Goal: Task Accomplishment & Management: Manage account settings

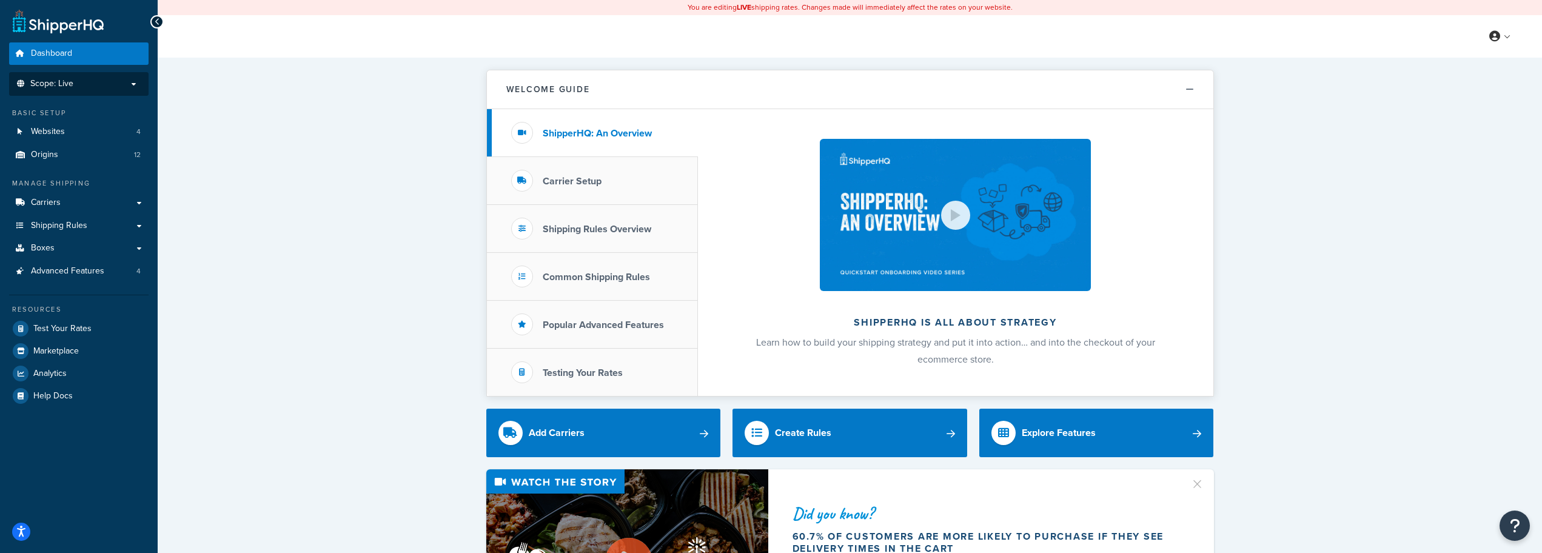
click at [109, 90] on li "Scope: Live" at bounding box center [78, 84] width 139 height 24
click at [97, 127] on link "Websites 4" at bounding box center [78, 132] width 139 height 22
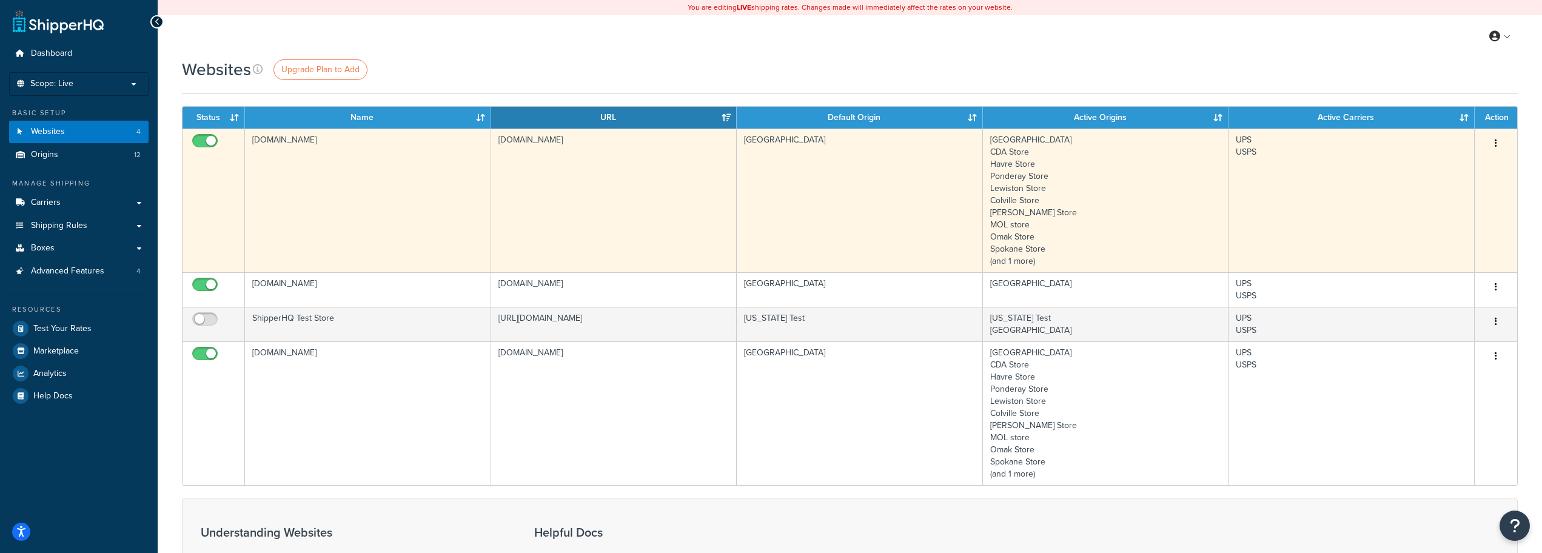
click at [1496, 144] on icon "button" at bounding box center [1495, 143] width 2 height 8
click at [1450, 165] on link "Edit" at bounding box center [1447, 168] width 96 height 25
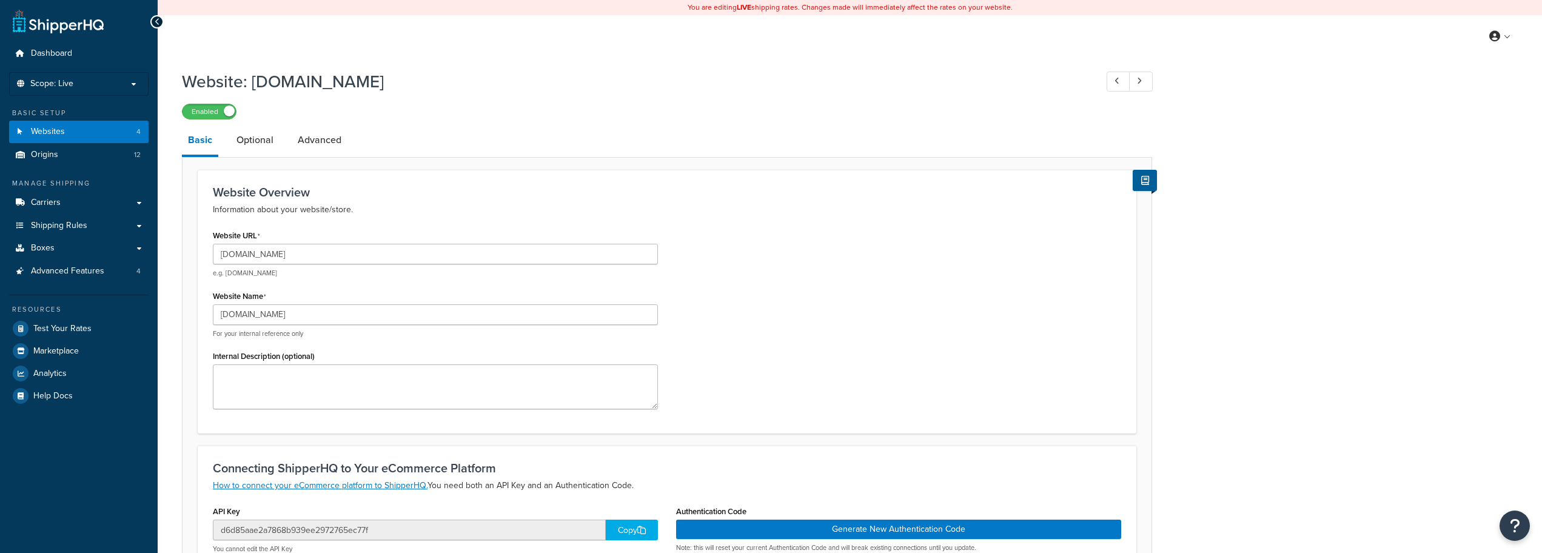
select select "18224"
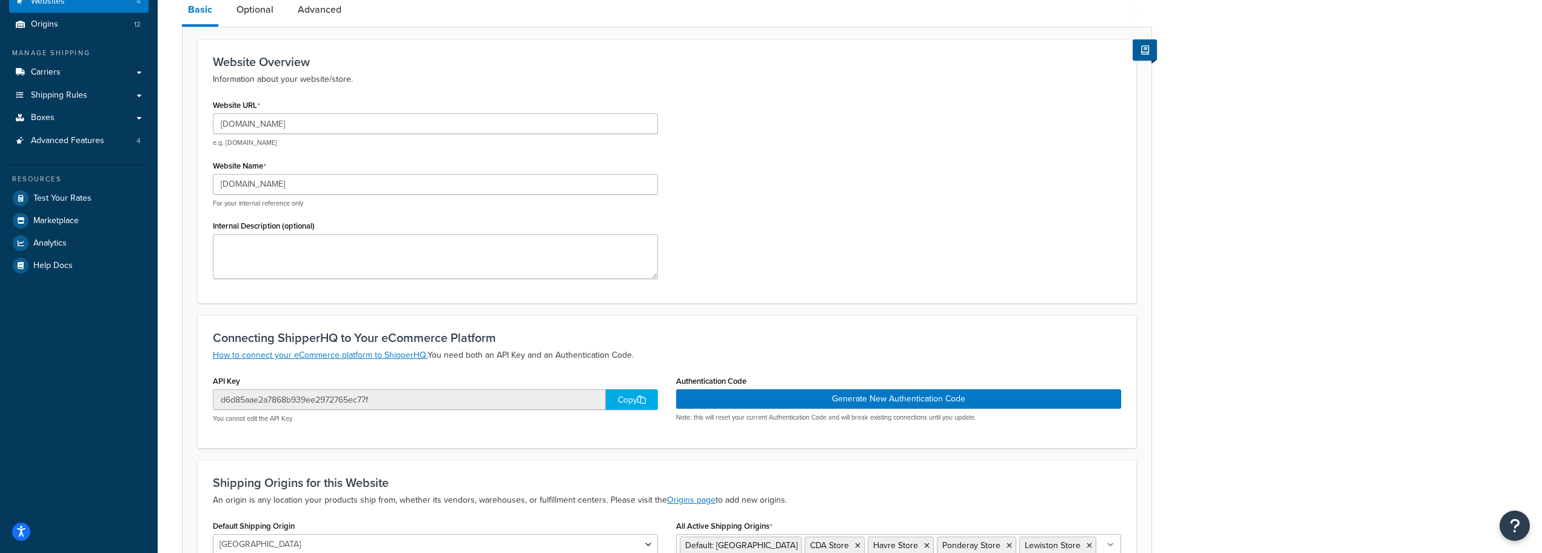
scroll to position [328, 0]
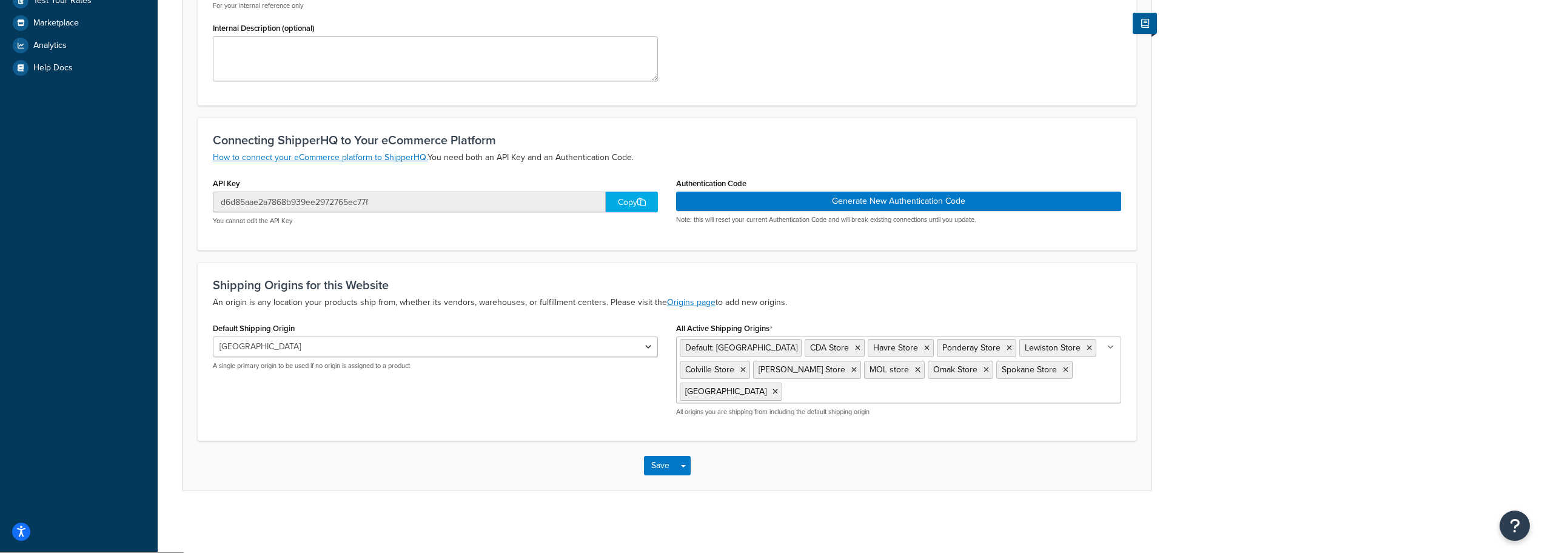
click at [630, 210] on div "Copy" at bounding box center [632, 202] width 52 height 21
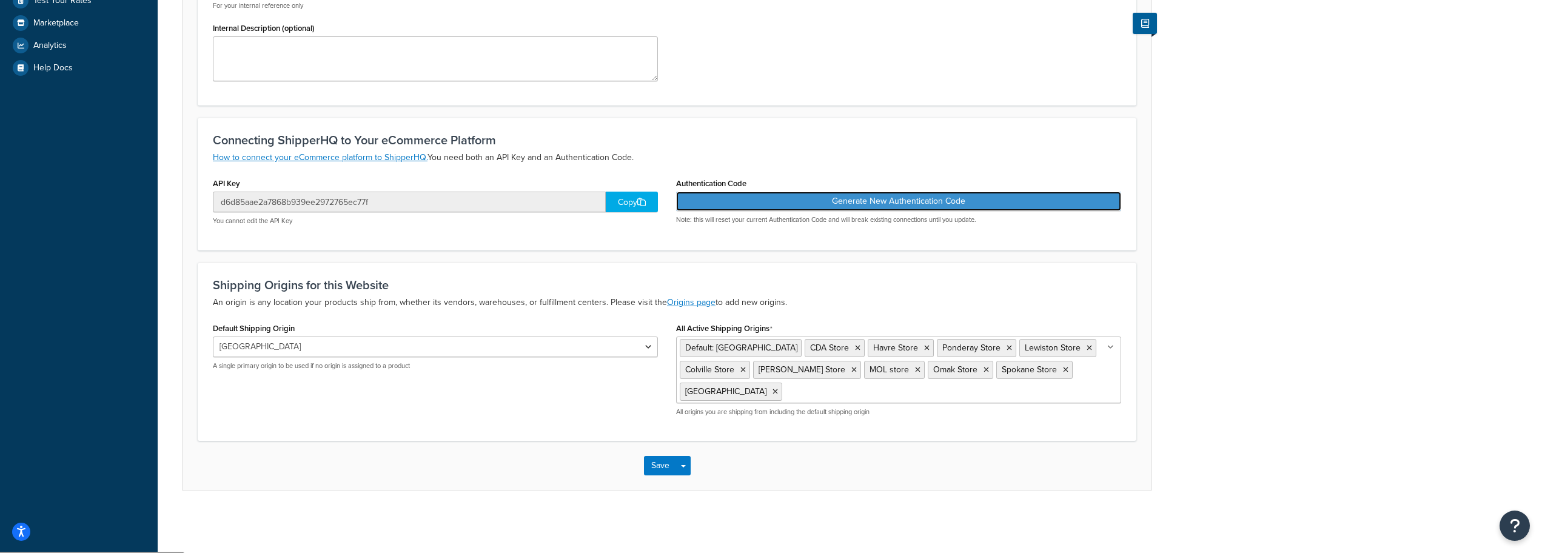
click at [772, 207] on button "Generate New Authentication Code" at bounding box center [898, 201] width 445 height 19
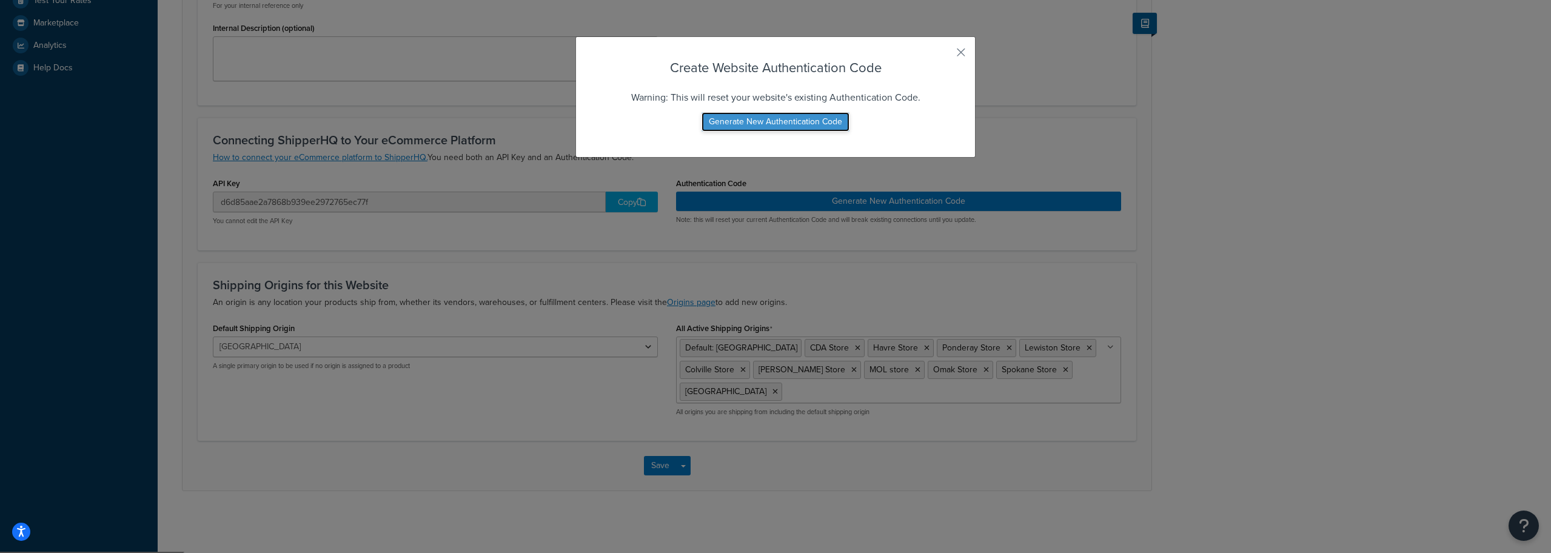
click at [761, 127] on button "Generate New Authentication Code" at bounding box center [775, 121] width 148 height 19
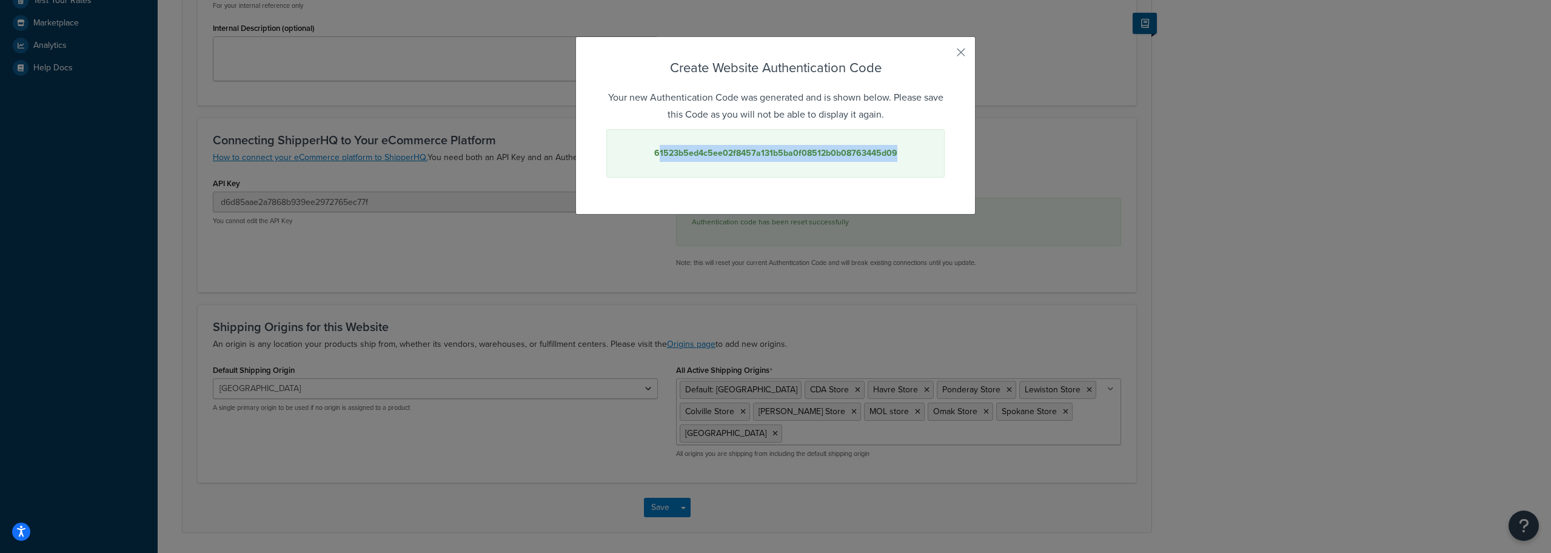
drag, startPoint x: 900, startPoint y: 149, endPoint x: 654, endPoint y: 161, distance: 247.0
click at [654, 161] on div "61523b5ed4c5ee02f8457a131b5ba0f08512b0b08763445d09" at bounding box center [775, 153] width 338 height 48
drag, startPoint x: 649, startPoint y: 158, endPoint x: 901, endPoint y: 160, distance: 252.8
click at [901, 160] on div "61523b5ed4c5ee02f8457a131b5ba0f08512b0b08763445d09" at bounding box center [775, 153] width 338 height 48
copy strong "61523b5ed4c5ee02f8457a131b5ba0f08512b0b08763445d09"
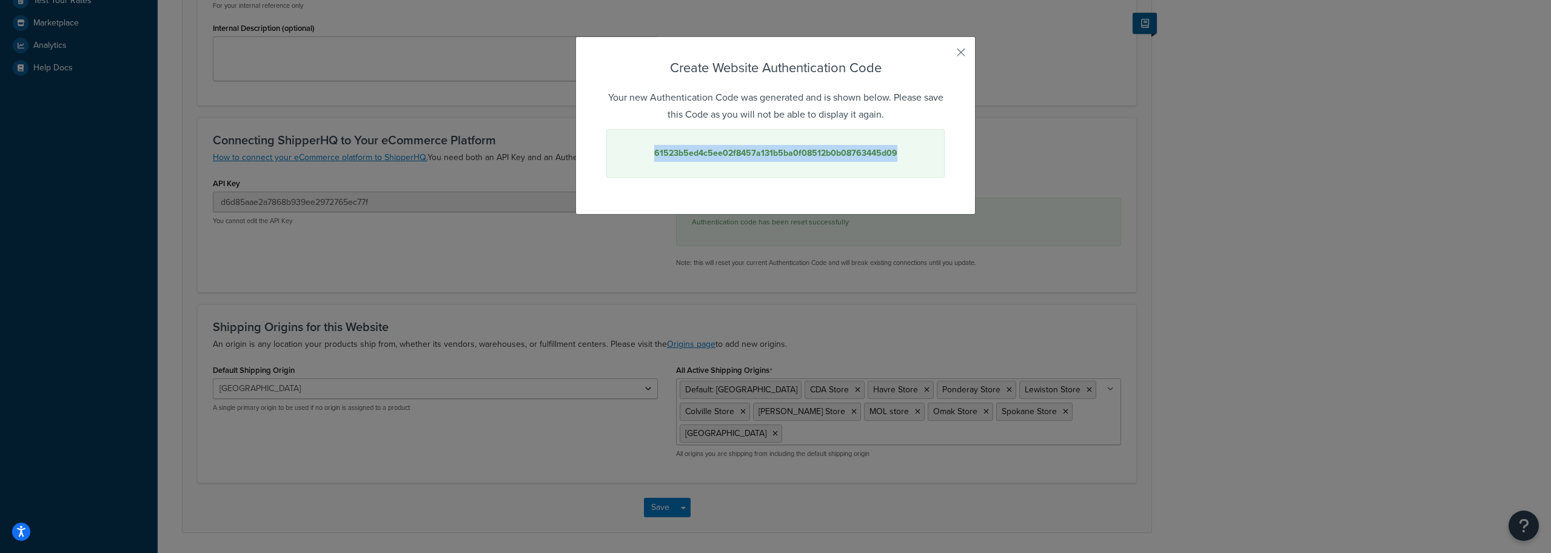
click at [1106, 169] on div "Create Website Authentication Code Your new Authentication Code was generated a…" at bounding box center [775, 276] width 1551 height 553
click at [945, 55] on button "button" at bounding box center [942, 56] width 3 height 3
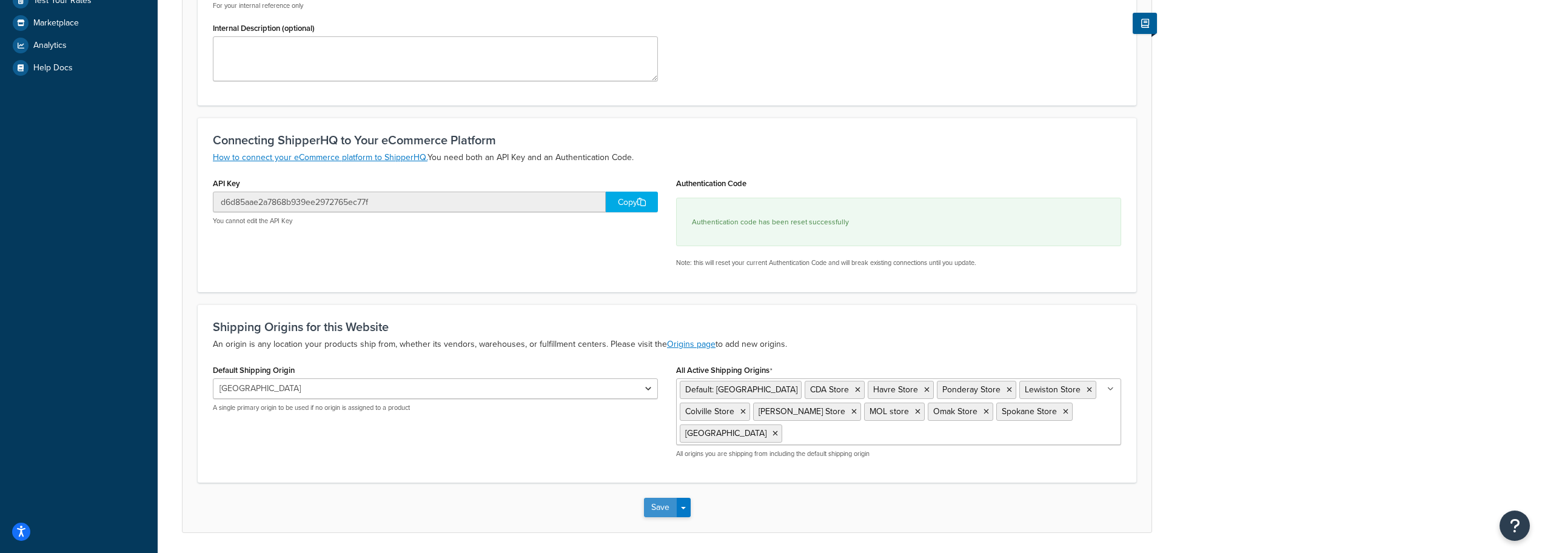
click at [662, 510] on button "Save" at bounding box center [660, 507] width 33 height 19
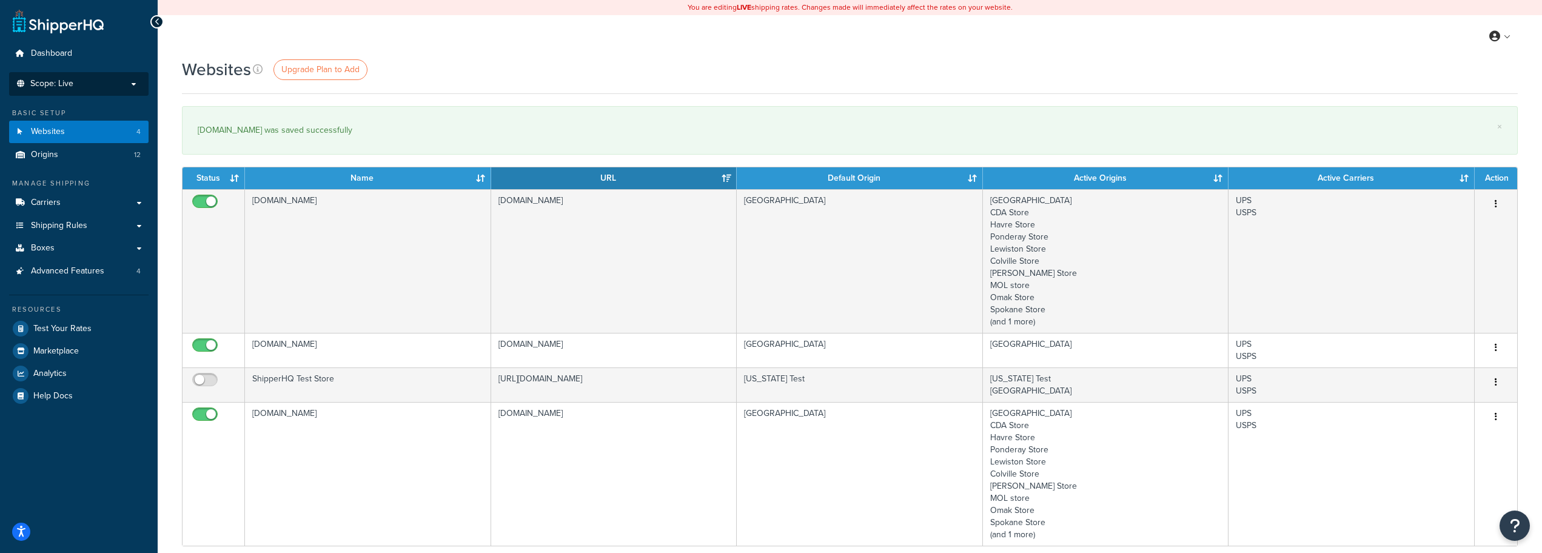
click at [73, 75] on li "Scope: Live Development Integration Test" at bounding box center [78, 84] width 139 height 24
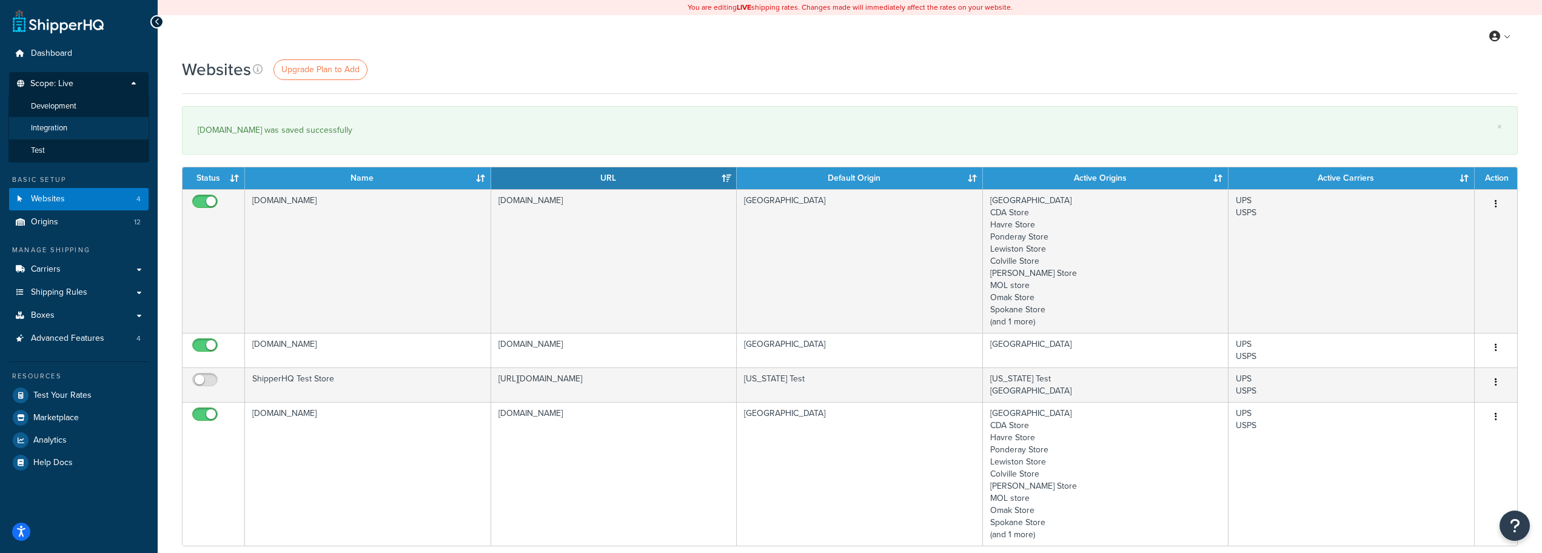
click at [79, 133] on li "Integration" at bounding box center [78, 128] width 141 height 22
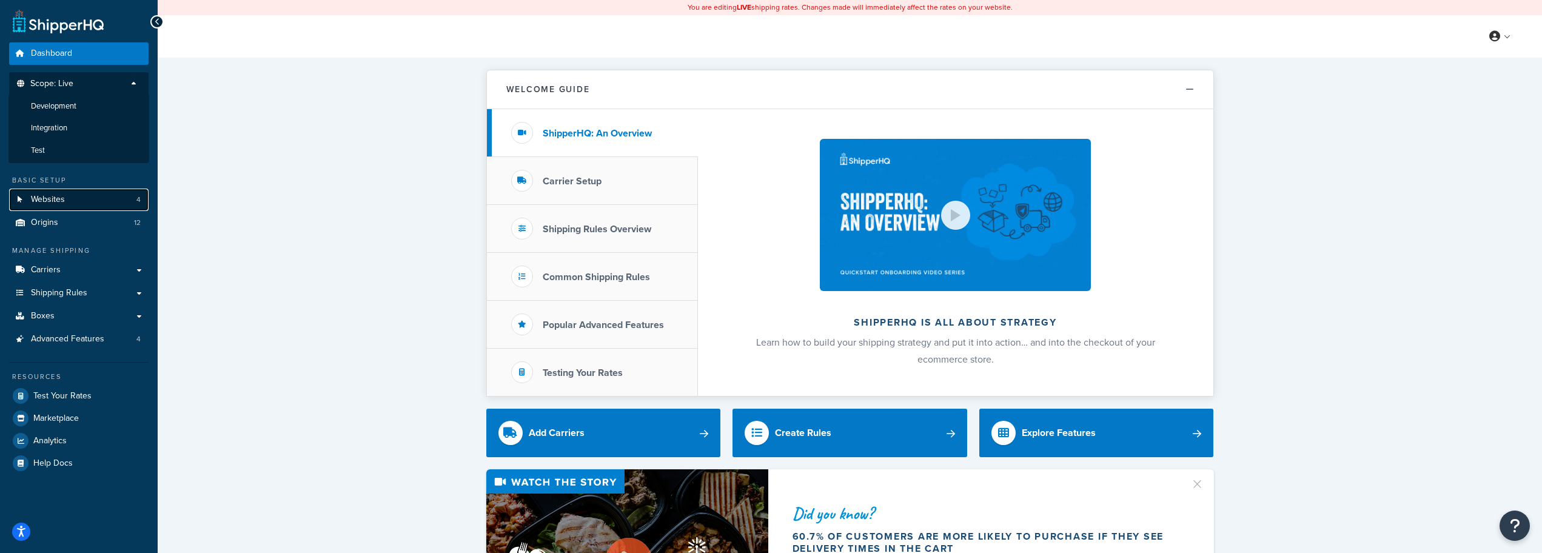
click at [81, 202] on link "Websites 4" at bounding box center [78, 200] width 139 height 22
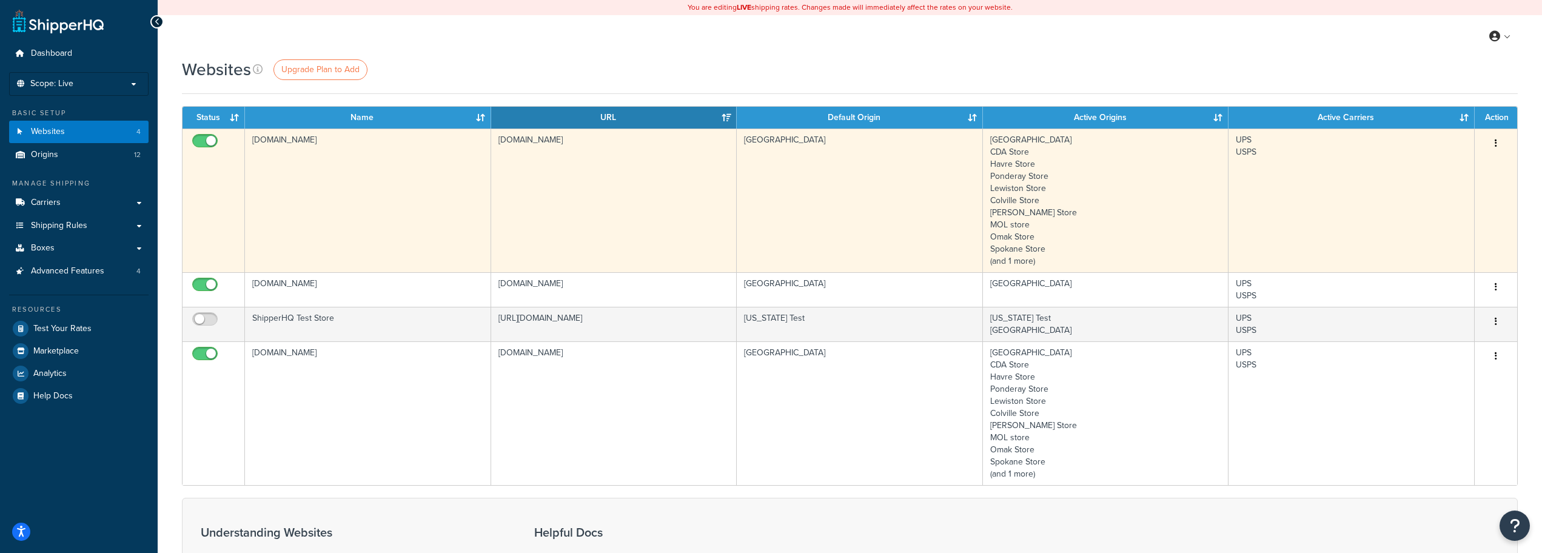
click at [1491, 138] on button "button" at bounding box center [1495, 143] width 17 height 19
click at [1457, 158] on link "Edit" at bounding box center [1447, 168] width 96 height 25
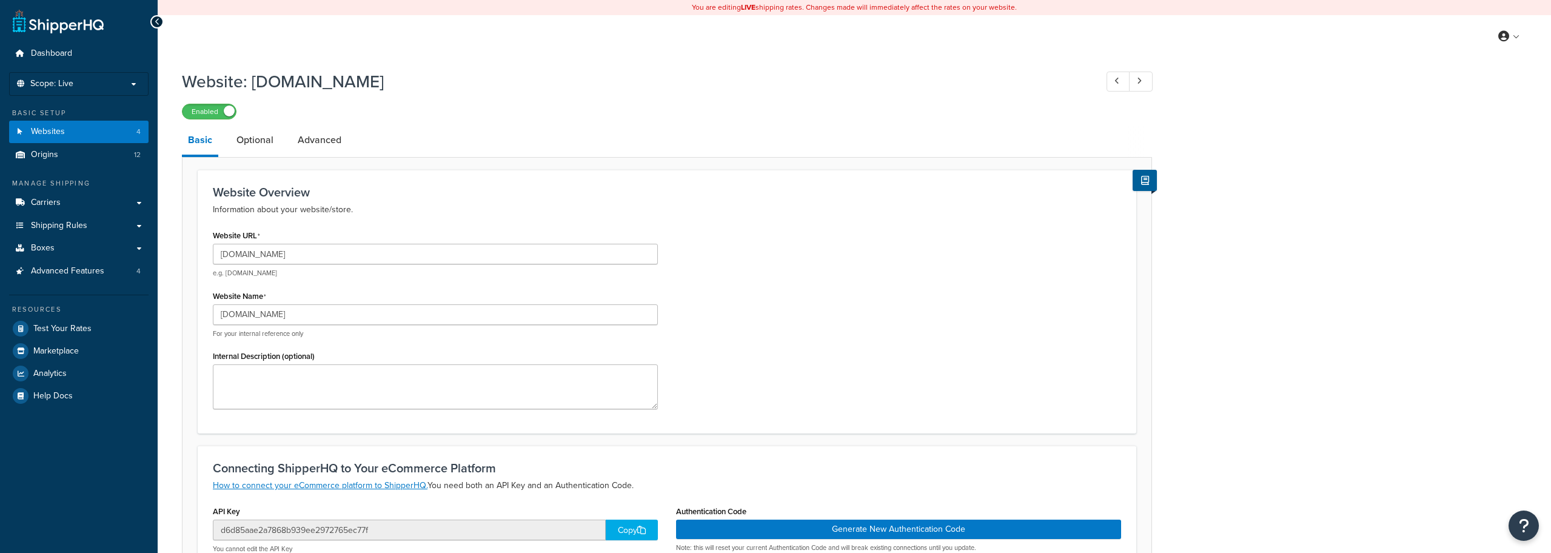
select select "18224"
click at [256, 141] on link "Optional" at bounding box center [254, 139] width 49 height 29
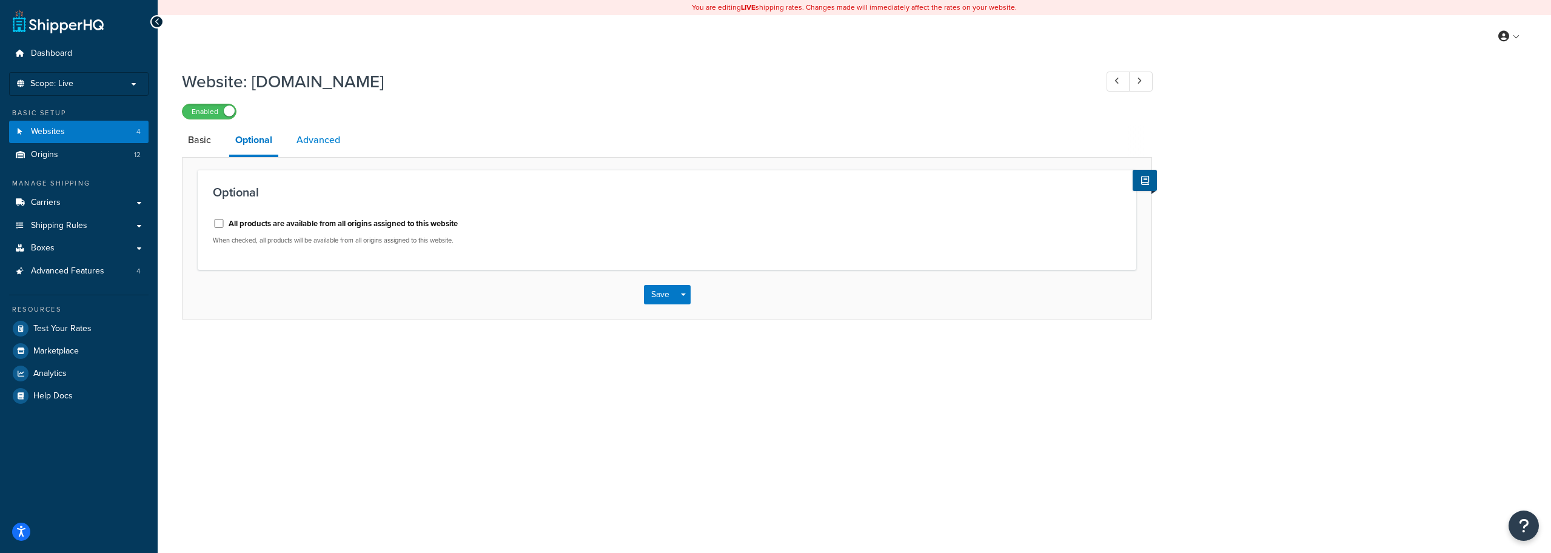
click at [333, 138] on link "Advanced" at bounding box center [318, 139] width 56 height 29
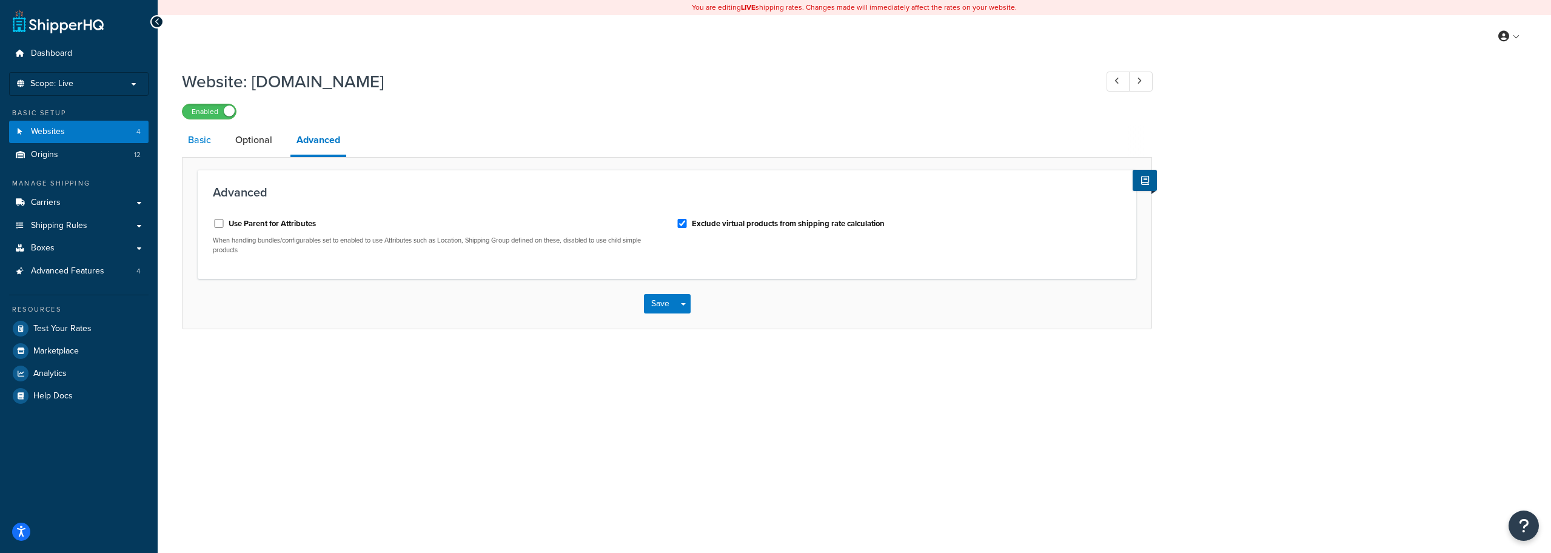
click at [187, 144] on link "Basic" at bounding box center [199, 139] width 35 height 29
select select "18224"
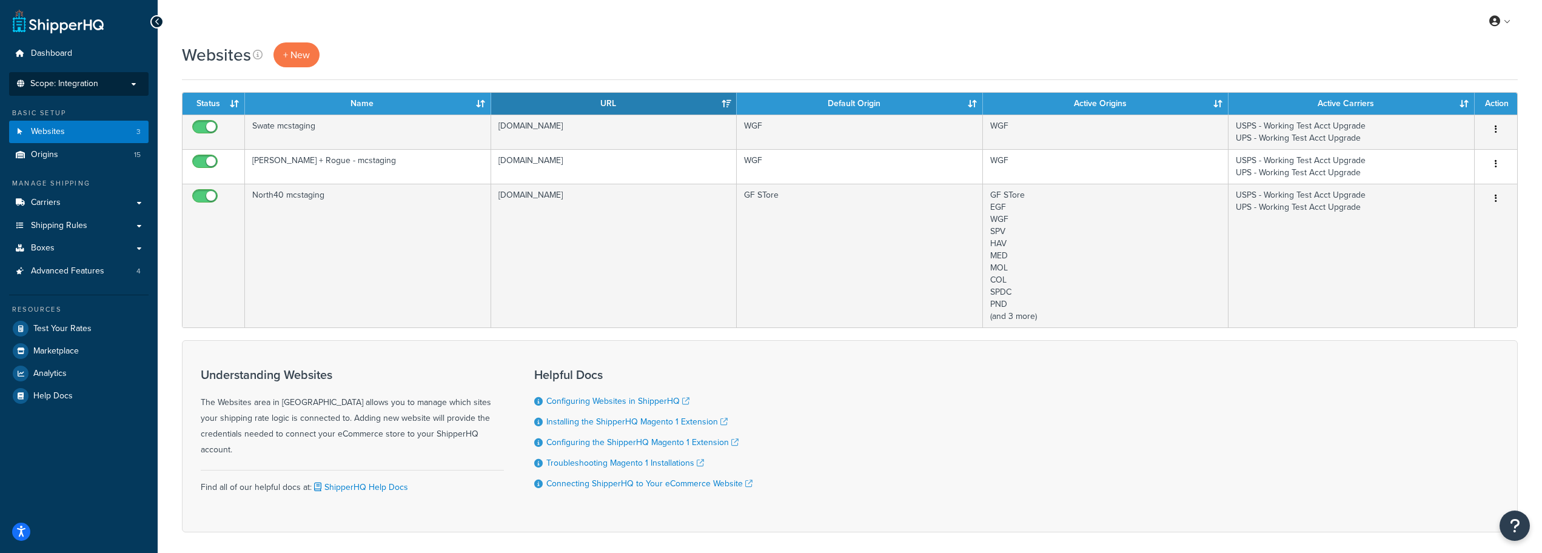
click at [103, 84] on p "Scope: Integration" at bounding box center [79, 84] width 129 height 10
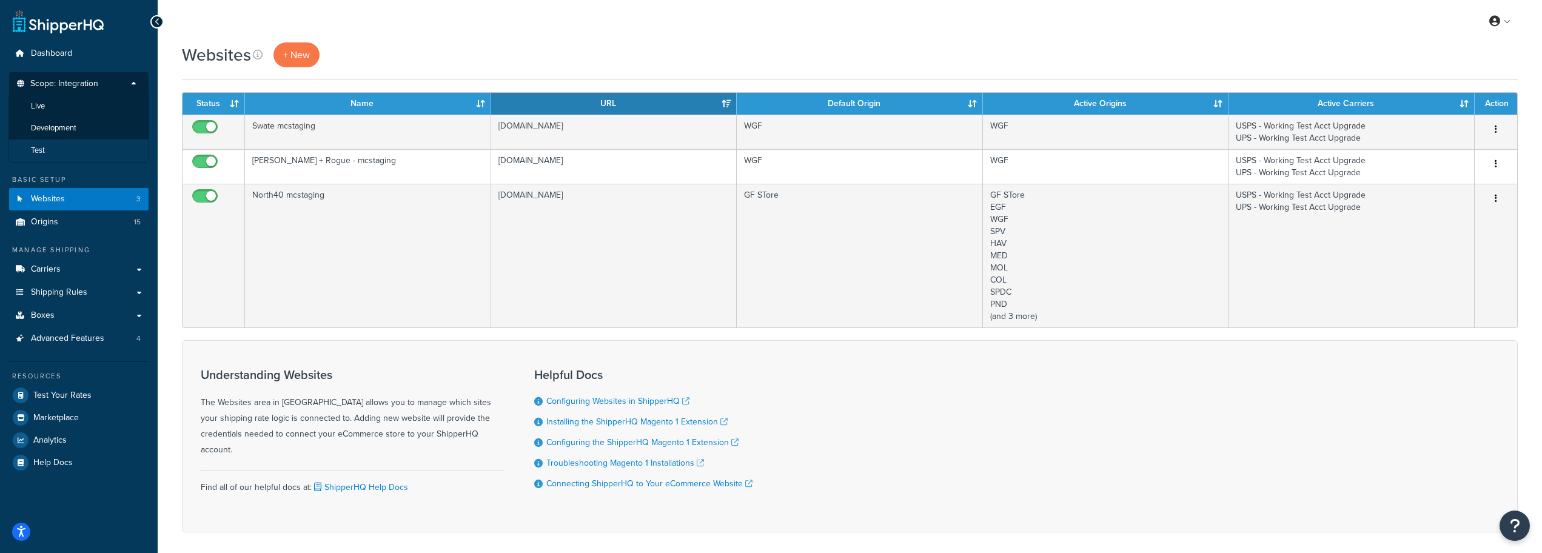
click at [85, 141] on li "Test" at bounding box center [78, 150] width 141 height 22
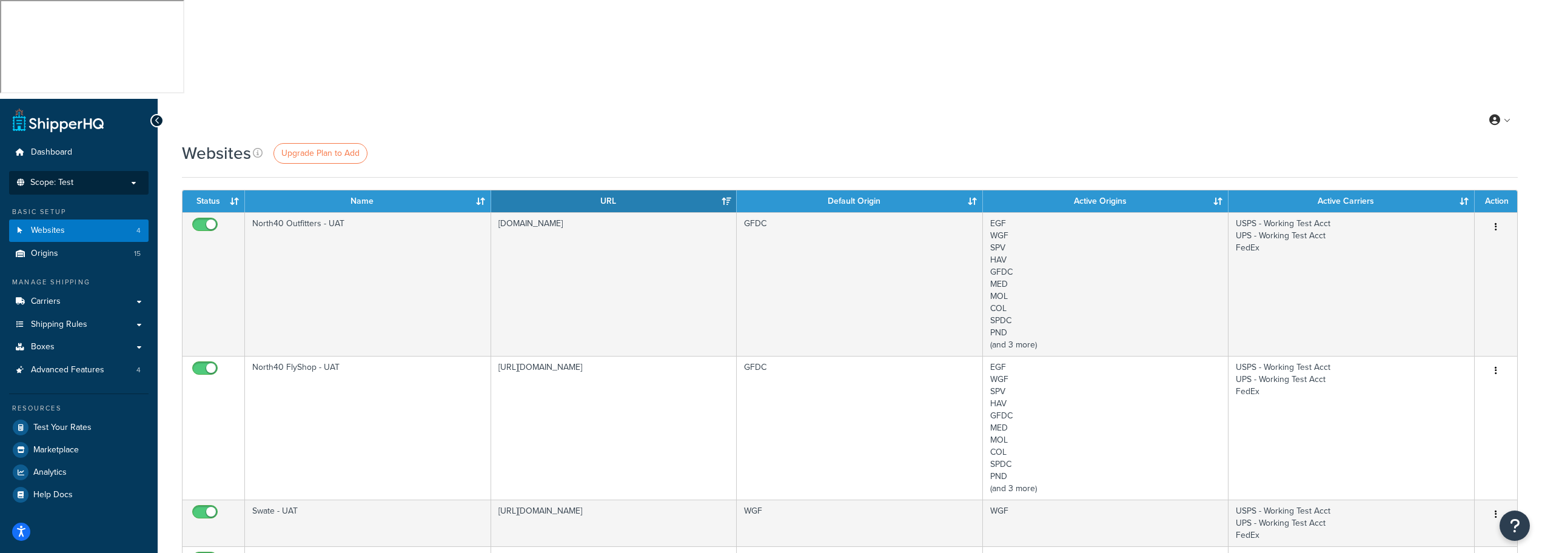
click at [115, 171] on li "Scope: Test Live Development Integration" at bounding box center [78, 183] width 139 height 24
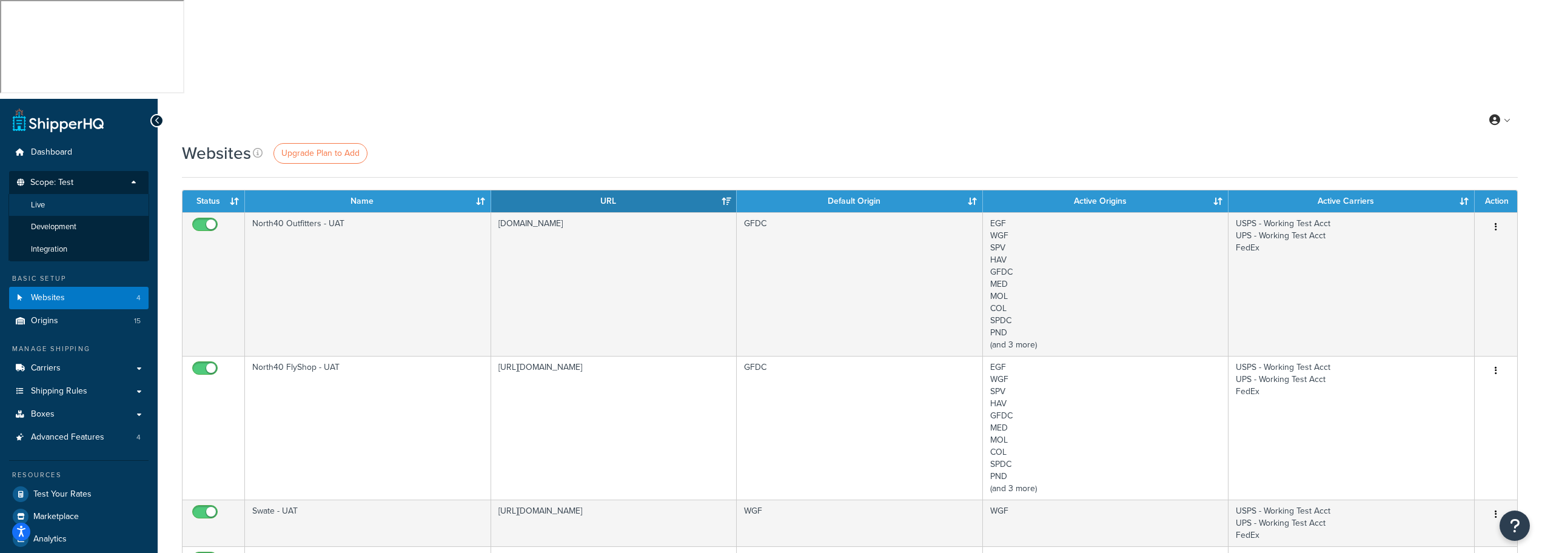
click at [110, 194] on li "Live" at bounding box center [78, 205] width 141 height 22
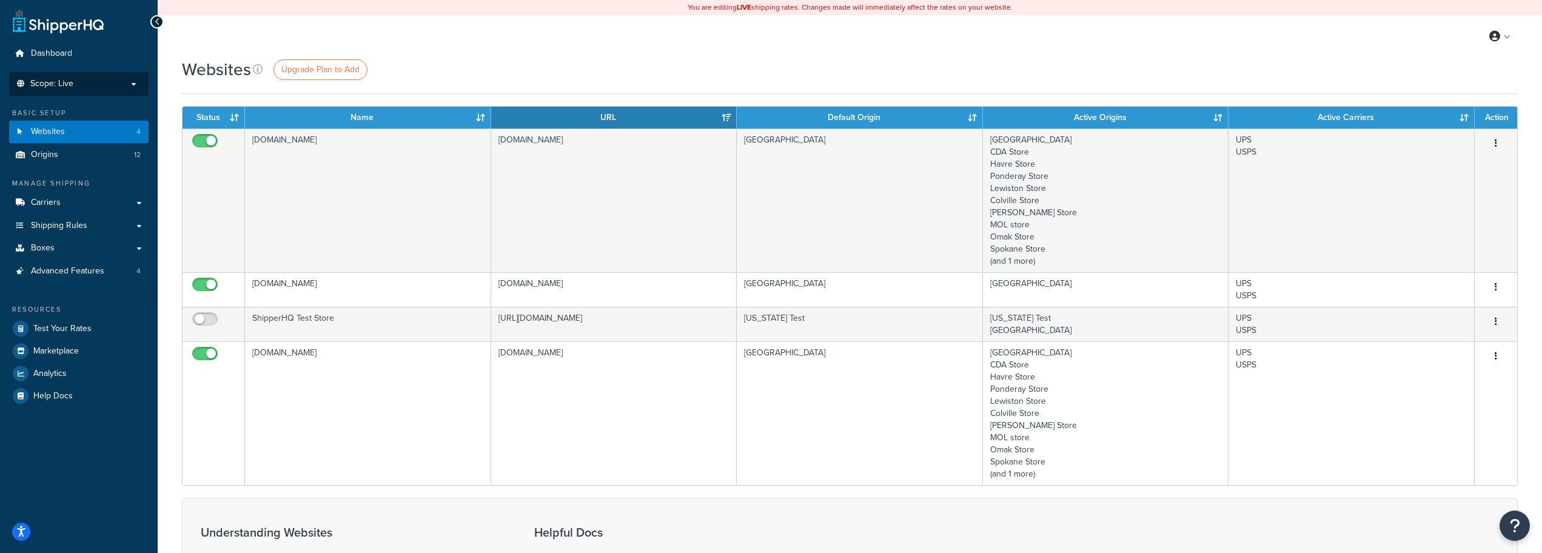
click at [118, 87] on p "Scope: Live" at bounding box center [79, 84] width 129 height 10
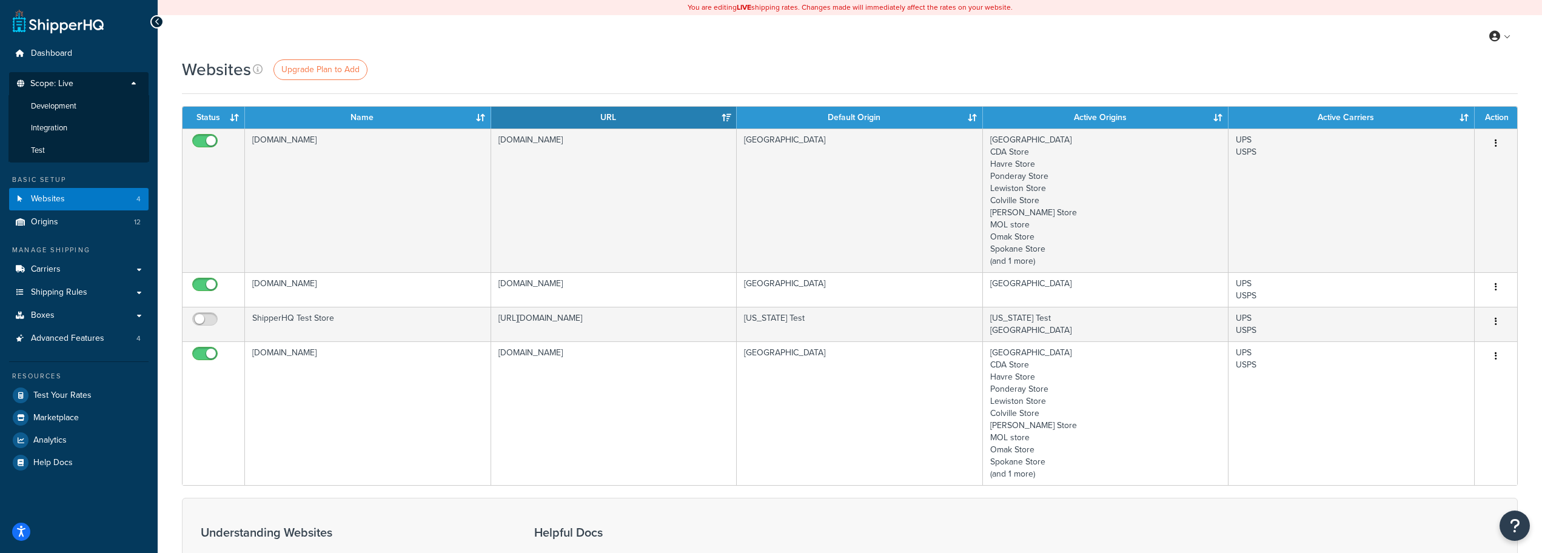
click at [453, 51] on div "My Profile Billing Global Settings Contact Us Logout" at bounding box center [850, 36] width 1384 height 42
